Goal: Information Seeking & Learning: Understand process/instructions

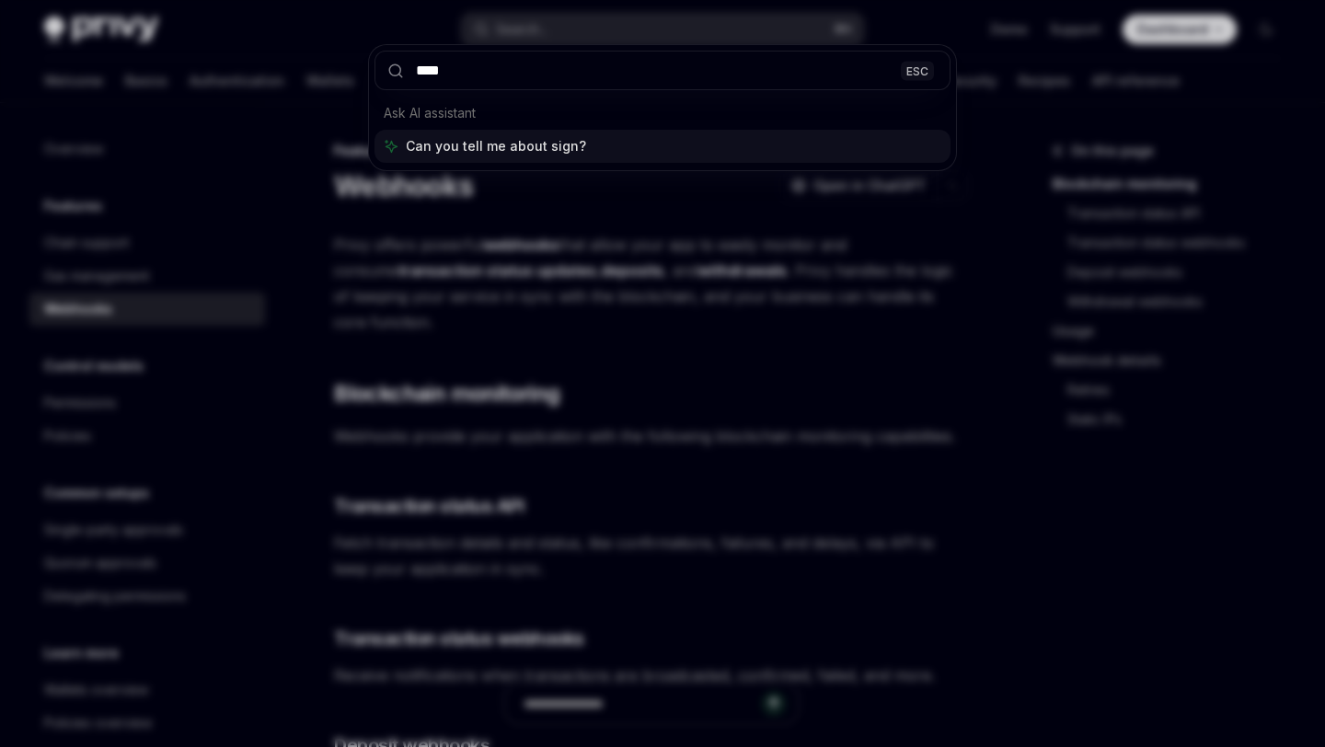
type input "****"
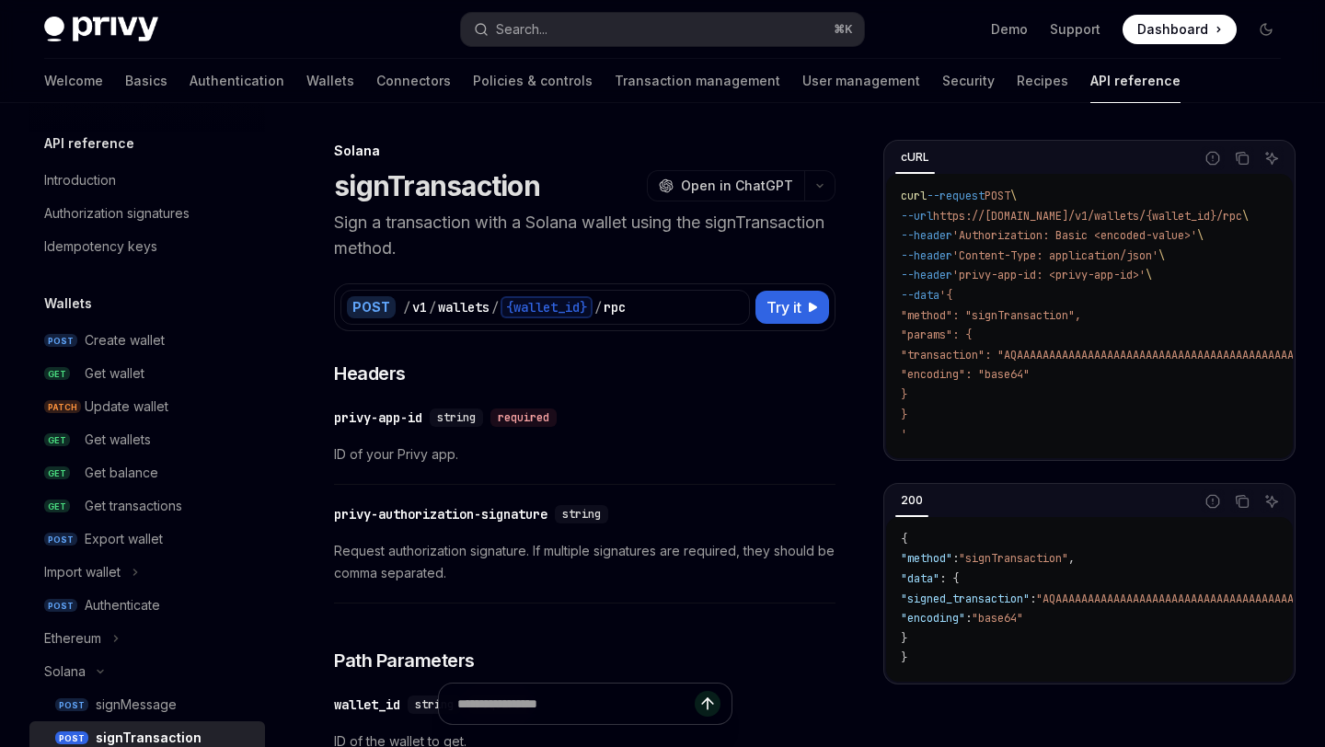
scroll to position [313, 0]
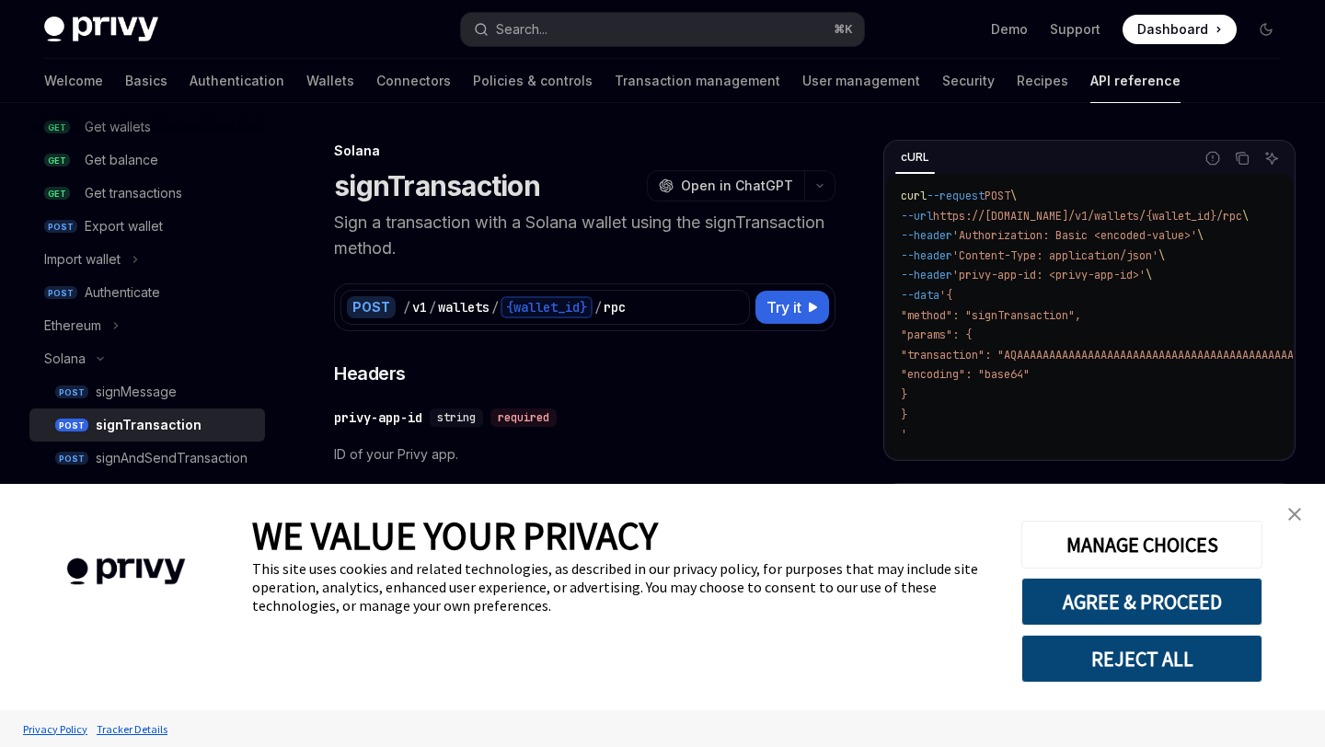
click at [1303, 513] on link "close banner" at bounding box center [1294, 514] width 37 height 37
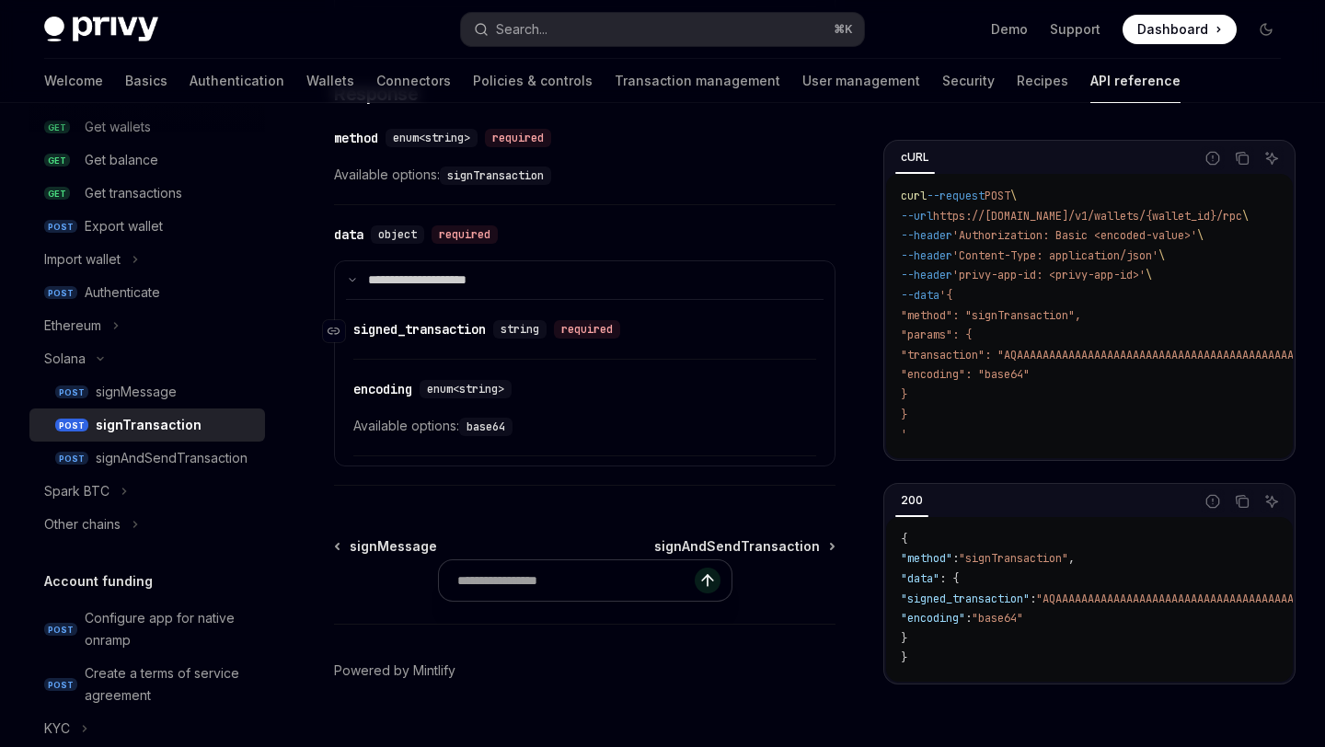
scroll to position [1258, 0]
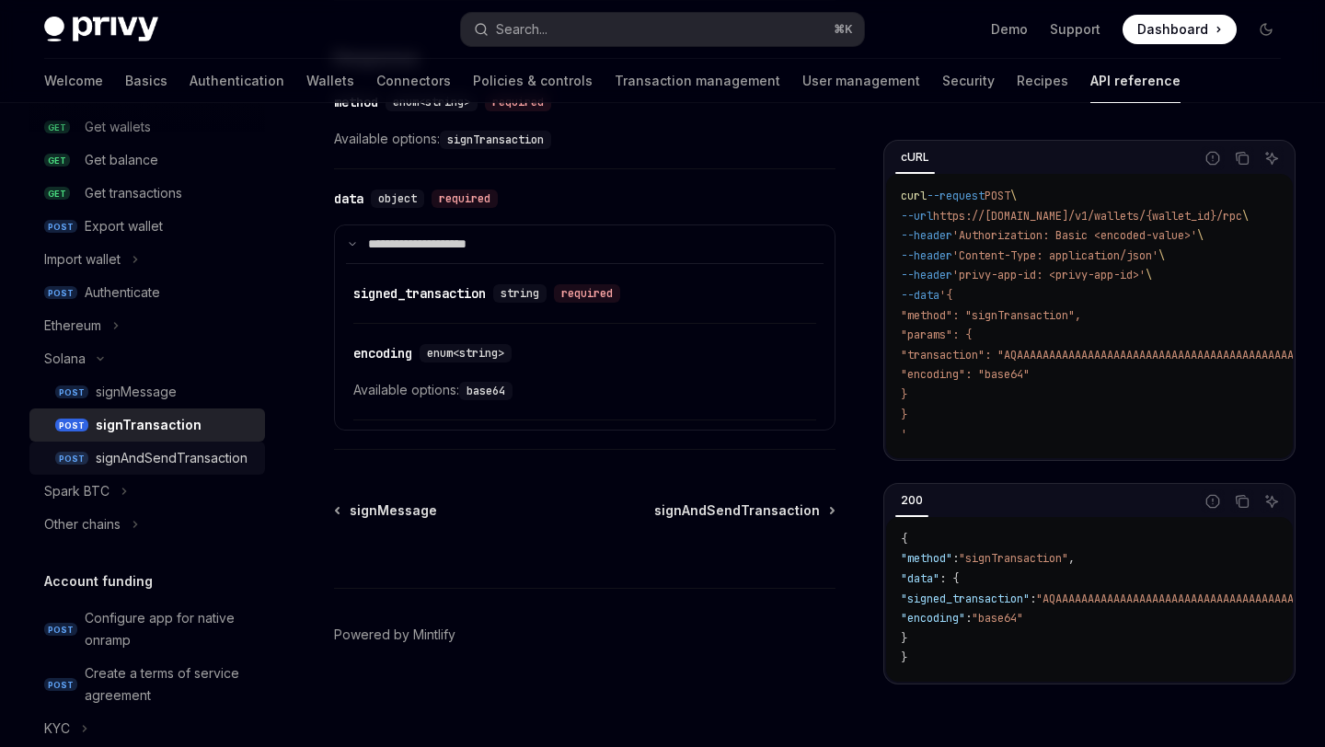
click at [203, 459] on div "signAndSendTransaction" at bounding box center [172, 458] width 152 height 22
type textarea "*"
